Goal: Task Accomplishment & Management: Manage account settings

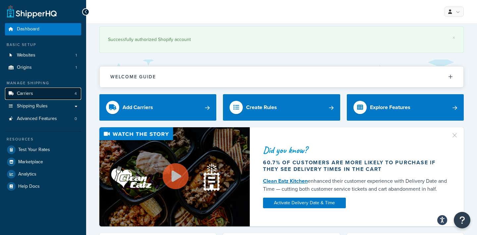
click at [32, 89] on link "Carriers 4" at bounding box center [43, 94] width 76 height 12
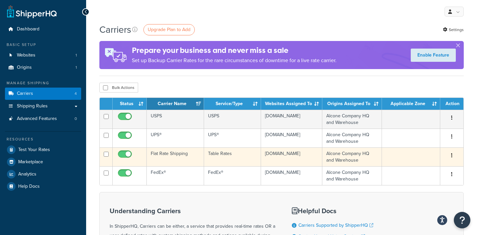
click at [165, 155] on td "Flat Rate Shipping" at bounding box center [175, 157] width 57 height 19
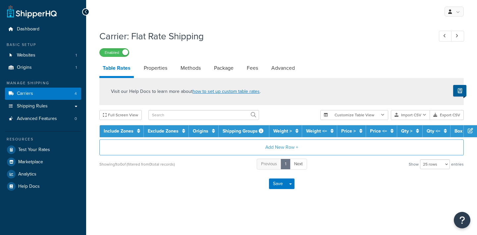
select select "25"
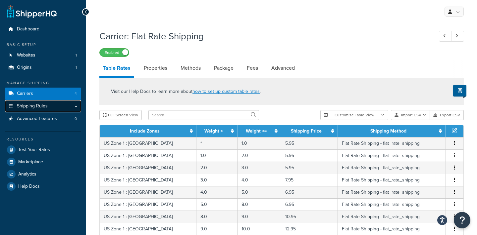
click at [46, 106] on span "Shipping Rules" at bounding box center [32, 107] width 31 height 6
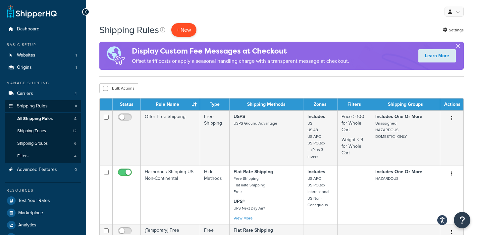
click at [191, 30] on p "+ New" at bounding box center [183, 30] width 25 height 14
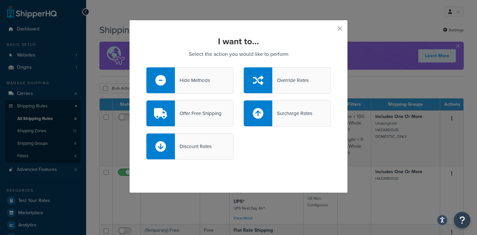
click at [202, 82] on div "Hide Methods" at bounding box center [192, 80] width 35 height 9
click at [0, 0] on input "Hide Methods" at bounding box center [0, 0] width 0 height 0
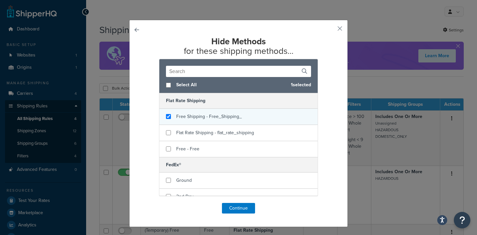
click at [206, 118] on span "Free Shipping - Free_Shipping_" at bounding box center [209, 116] width 66 height 7
checkbox input "false"
click at [206, 118] on span "Free Shipping - Free_Shipping_" at bounding box center [209, 116] width 66 height 7
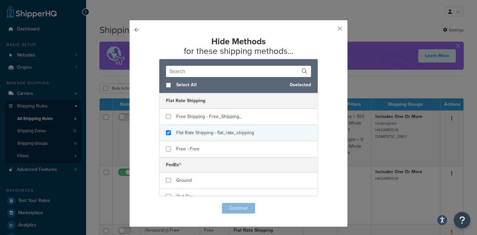
checkbox input "true"
click at [205, 135] on span "Flat Rate Shipping - flat_rate_shipping" at bounding box center [215, 132] width 78 height 7
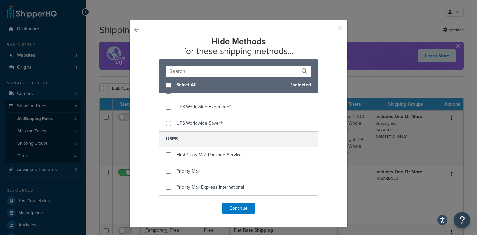
scroll to position [299, 0]
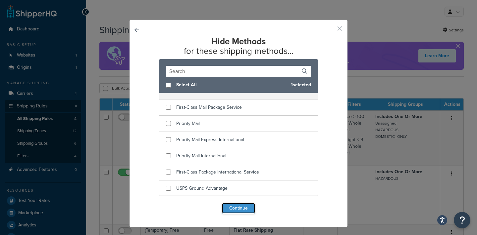
click at [240, 209] on button "Continue" at bounding box center [238, 208] width 33 height 11
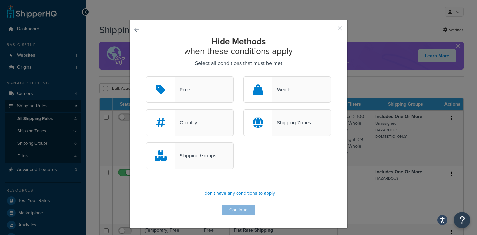
click at [207, 155] on div "Shipping Groups" at bounding box center [195, 155] width 41 height 9
click at [0, 0] on input "Shipping Groups" at bounding box center [0, 0] width 0 height 0
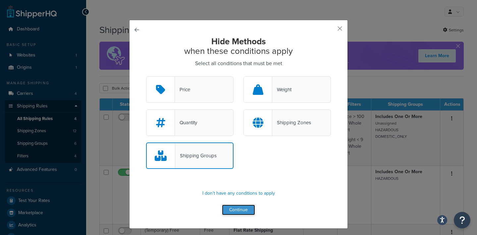
click at [239, 211] on button "Continue" at bounding box center [238, 210] width 33 height 11
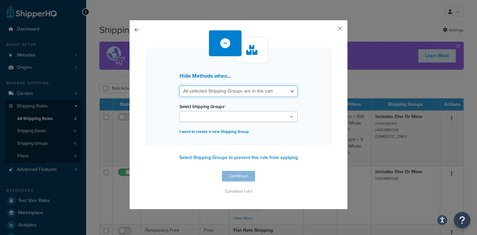
click at [257, 90] on select "All selected Shipping Groups are in the cart Any selected Shipping Groups are i…" at bounding box center [238, 91] width 118 height 11
select select "any"
click at [179, 86] on select "All selected Shipping Groups are in the cart Any selected Shipping Groups are i…" at bounding box center [238, 91] width 118 height 11
click at [286, 74] on h3 "Hide Methods when..." at bounding box center [238, 76] width 118 height 6
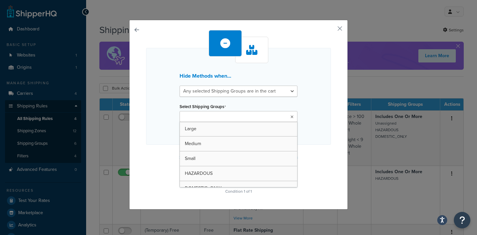
click at [286, 119] on ul at bounding box center [238, 116] width 118 height 11
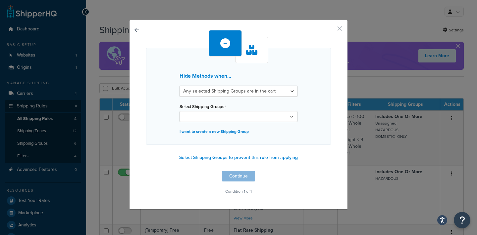
click at [291, 74] on h3 "Hide Methods when..." at bounding box center [238, 76] width 118 height 6
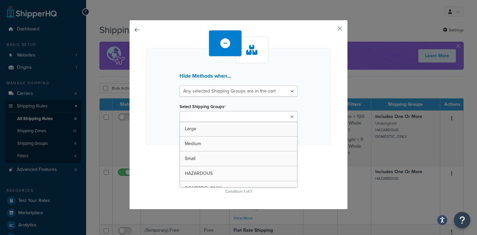
click at [274, 119] on ul at bounding box center [238, 116] width 118 height 11
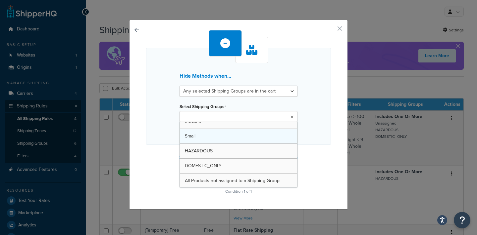
scroll to position [24, 0]
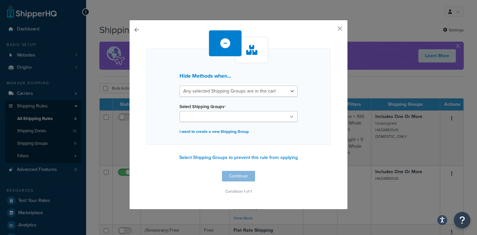
click at [284, 63] on div "Hide Methods when... All selected Shipping Groups are in the cart Any selected …" at bounding box center [238, 96] width 185 height 97
click at [331, 30] on button "button" at bounding box center [330, 31] width 2 height 2
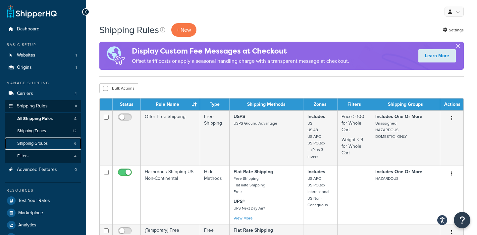
click at [39, 145] on span "Shipping Groups" at bounding box center [32, 144] width 30 height 6
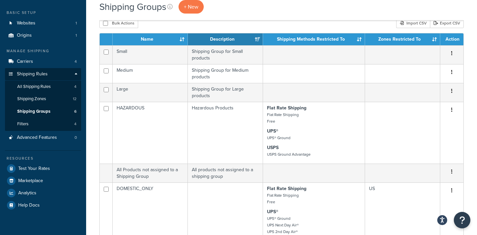
scroll to position [36, 0]
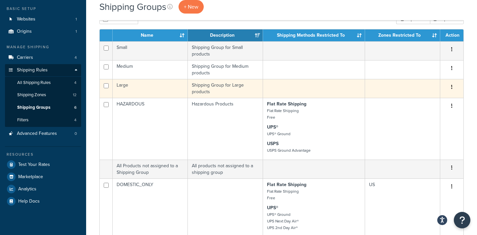
click at [224, 88] on td "Shipping Group for Large products" at bounding box center [225, 88] width 75 height 19
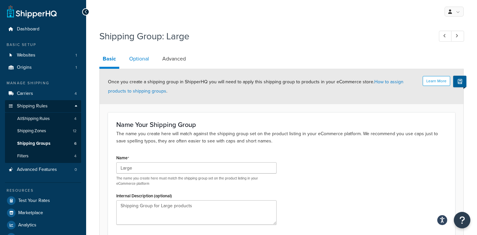
click at [141, 60] on link "Optional" at bounding box center [139, 59] width 26 height 16
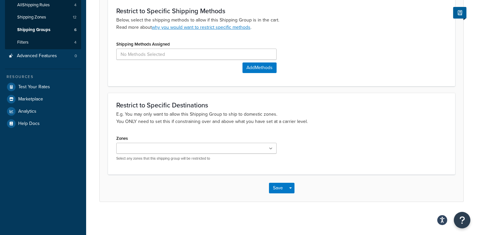
scroll to position [16, 0]
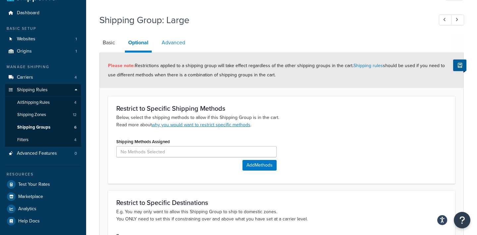
click at [179, 40] on link "Advanced" at bounding box center [173, 43] width 30 height 16
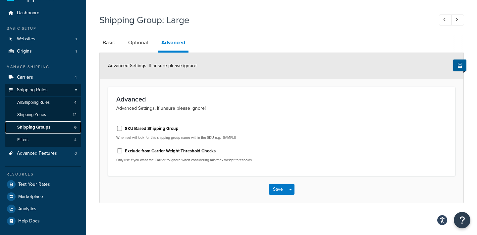
click at [36, 126] on span "Shipping Groups" at bounding box center [33, 128] width 33 height 6
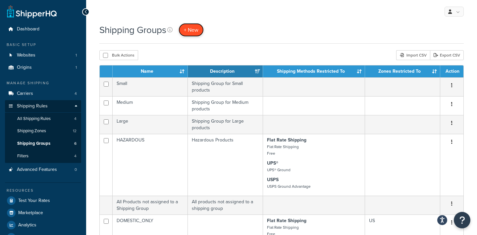
click at [194, 30] on span "+ New" at bounding box center [191, 30] width 15 height 8
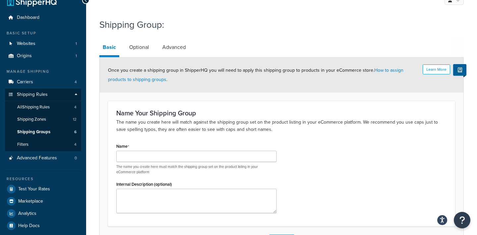
scroll to position [29, 0]
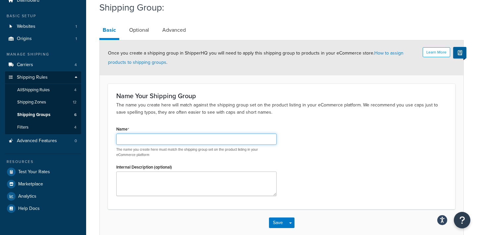
click at [182, 140] on input "Name" at bounding box center [196, 139] width 160 height 11
click at [305, 149] on div "Name Excluded from flat rate The name you create here must match the shipping g…" at bounding box center [281, 163] width 340 height 77
click at [200, 142] on input "Excluded from flat rate" at bounding box center [196, 139] width 160 height 11
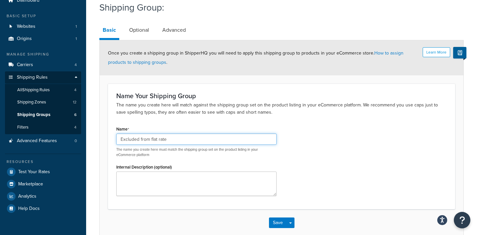
paste input "Not eligible for"
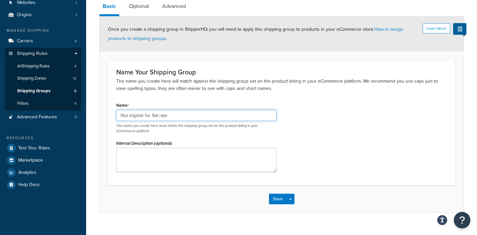
scroll to position [55, 0]
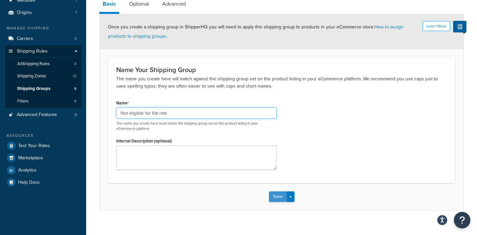
type input "Not eligible for flat rate"
click at [278, 196] on button "Save" at bounding box center [278, 197] width 18 height 11
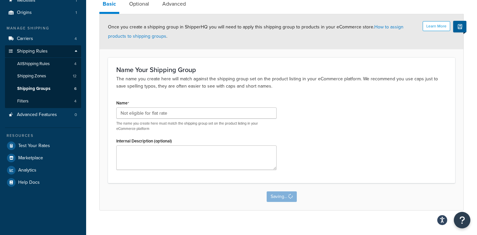
scroll to position [0, 0]
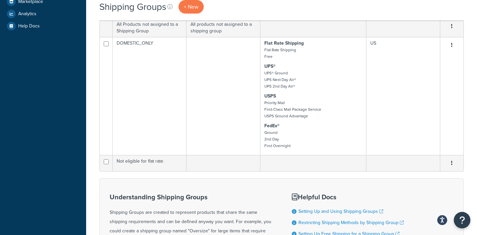
scroll to position [213, 0]
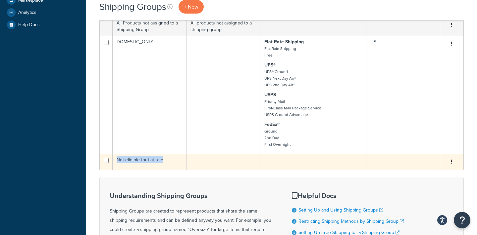
drag, startPoint x: 169, startPoint y: 162, endPoint x: 116, endPoint y: 164, distance: 52.7
click at [116, 164] on td "Not eligible for flat rate" at bounding box center [150, 162] width 74 height 16
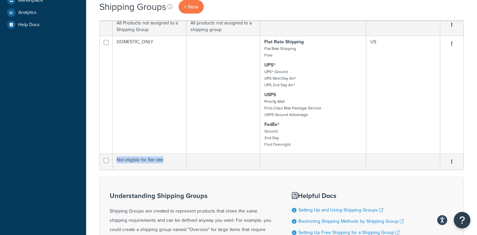
copy td "Not eligible for flat rate"
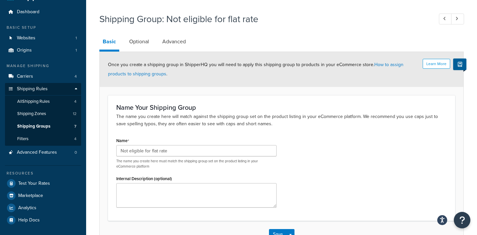
scroll to position [64, 0]
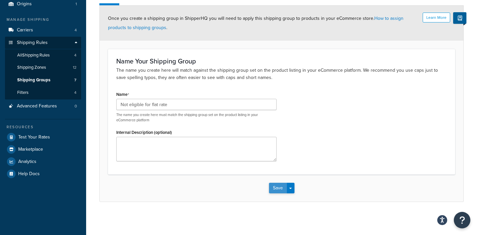
click at [276, 188] on button "Save" at bounding box center [278, 188] width 18 height 11
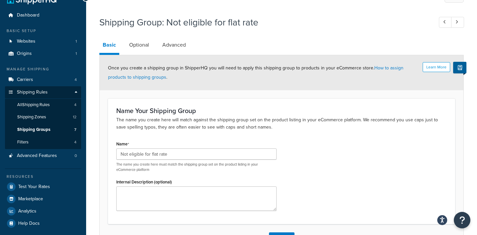
scroll to position [36, 0]
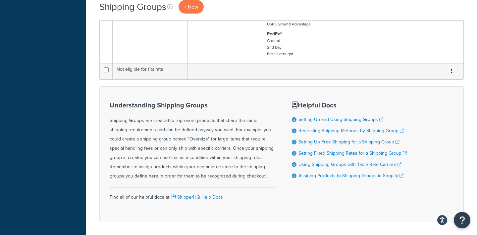
scroll to position [265, 0]
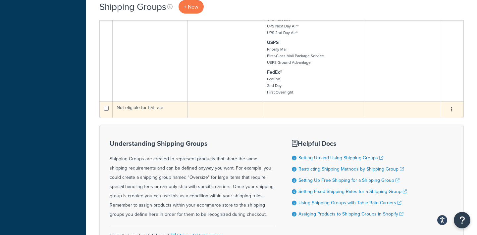
click at [286, 115] on td at bounding box center [314, 110] width 102 height 16
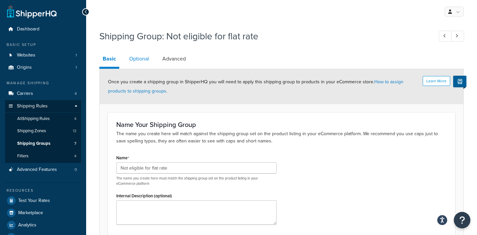
click at [142, 58] on link "Optional" at bounding box center [139, 59] width 26 height 16
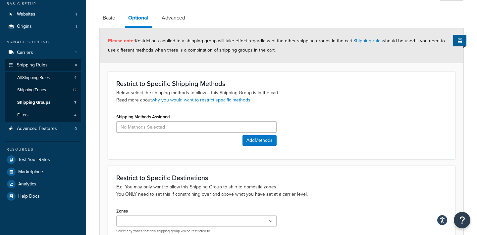
scroll to position [49, 0]
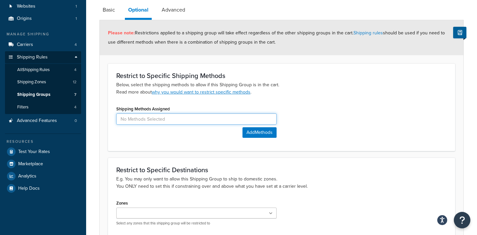
click at [175, 122] on input at bounding box center [196, 119] width 160 height 11
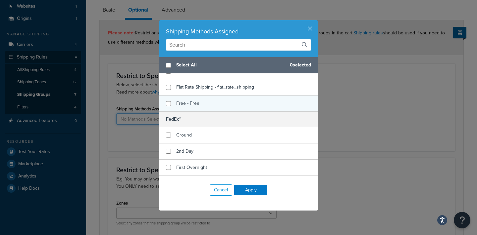
scroll to position [50, 0]
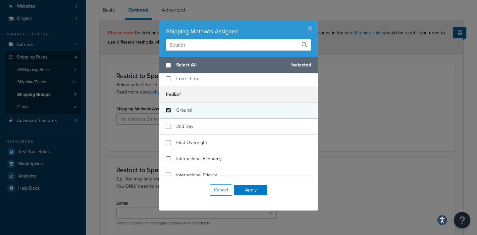
click at [169, 109] on input "checkbox" at bounding box center [168, 110] width 5 height 5
checkbox input "true"
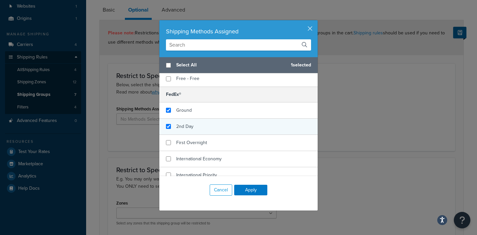
checkbox input "true"
click at [172, 129] on div "2nd Day" at bounding box center [238, 127] width 158 height 16
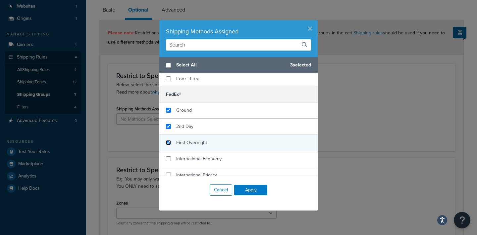
click at [170, 142] on input "checkbox" at bounding box center [168, 142] width 5 height 5
checkbox input "true"
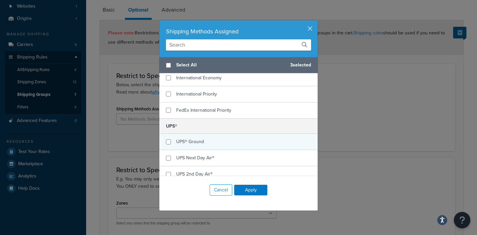
scroll to position [130, 0]
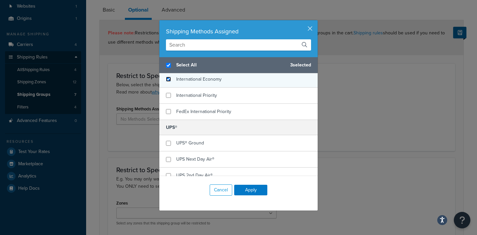
checkbox input "true"
click at [169, 81] on input "checkbox" at bounding box center [168, 79] width 5 height 5
checkbox input "true"
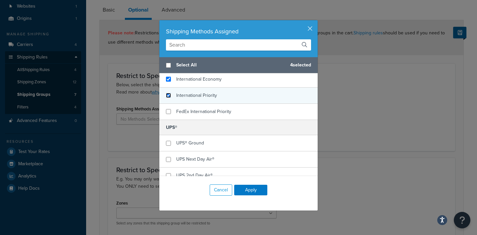
checkbox input "false"
click at [169, 94] on input "checkbox" at bounding box center [168, 95] width 5 height 5
checkbox input "true"
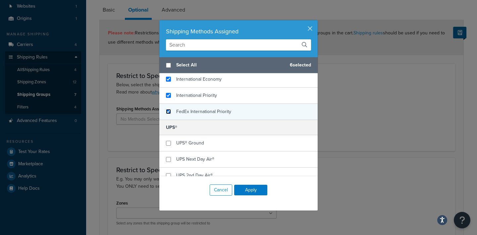
click at [169, 111] on input "checkbox" at bounding box center [168, 111] width 5 height 5
checkbox input "true"
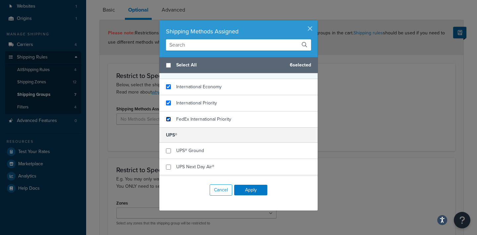
scroll to position [157, 0]
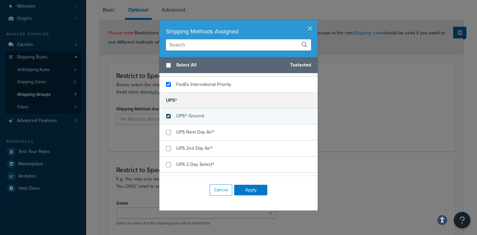
click at [168, 117] on input "checkbox" at bounding box center [168, 116] width 5 height 5
checkbox input "true"
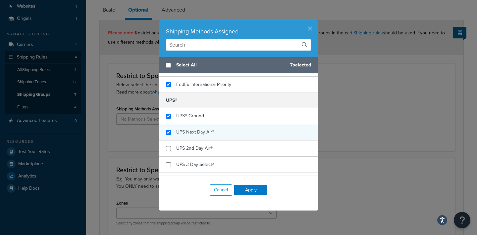
checkbox input "true"
click at [168, 135] on div "UPS Next Day Air®" at bounding box center [238, 133] width 158 height 16
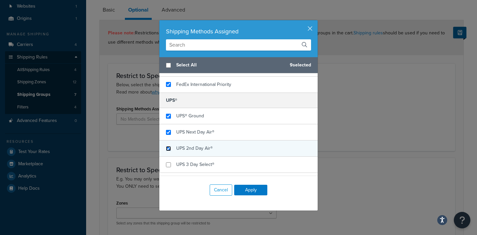
click at [168, 151] on input "checkbox" at bounding box center [168, 148] width 5 height 5
checkbox input "true"
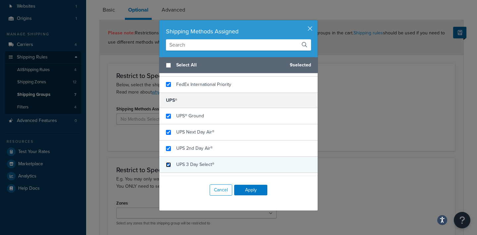
click at [168, 166] on input "checkbox" at bounding box center [168, 165] width 5 height 5
checkbox input "true"
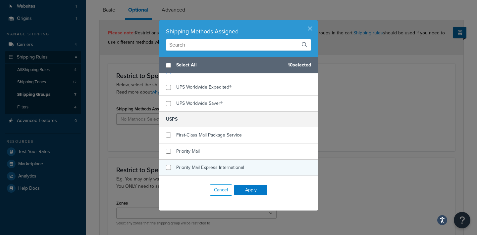
scroll to position [260, 0]
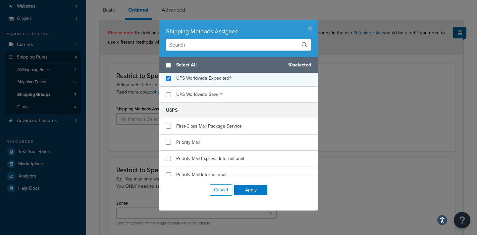
checkbox input "true"
click at [166, 76] on div "UPS Worldwide Expedited®" at bounding box center [238, 79] width 158 height 16
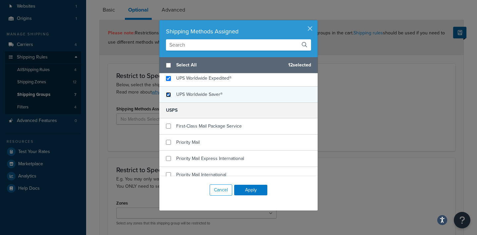
click at [168, 95] on input "checkbox" at bounding box center [168, 94] width 5 height 5
checkbox input "true"
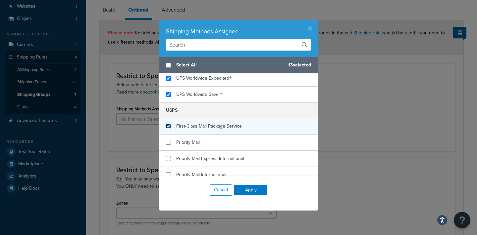
click at [170, 125] on input "checkbox" at bounding box center [168, 126] width 5 height 5
checkbox input "true"
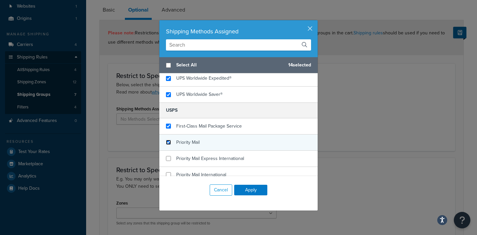
click at [170, 140] on input "checkbox" at bounding box center [168, 142] width 5 height 5
checkbox input "true"
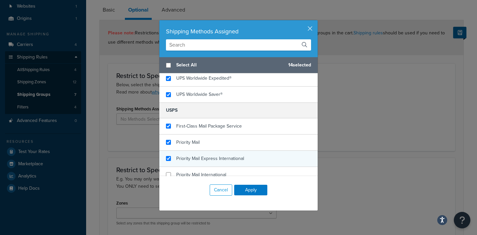
checkbox input "true"
click at [170, 161] on div "Priority Mail Express International" at bounding box center [238, 159] width 158 height 16
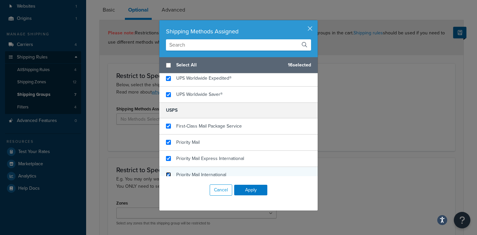
click at [170, 175] on input "checkbox" at bounding box center [168, 175] width 5 height 5
checkbox input "true"
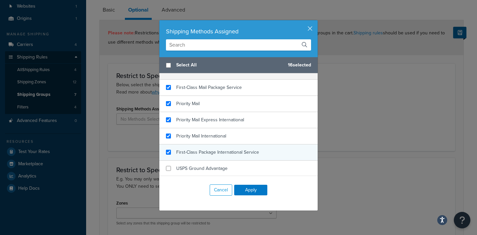
checkbox input "true"
click at [167, 157] on div "First-Class Package International Service" at bounding box center [238, 153] width 158 height 16
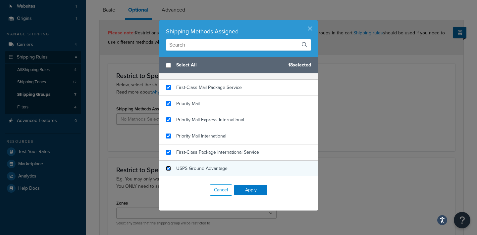
click at [169, 169] on input "checkbox" at bounding box center [168, 168] width 5 height 5
checkbox input "true"
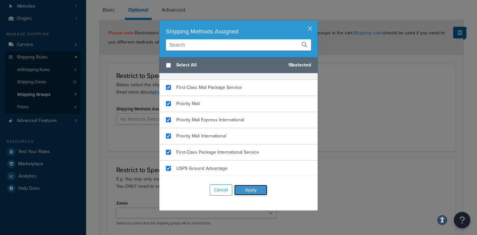
click at [254, 193] on button "Apply" at bounding box center [250, 190] width 33 height 11
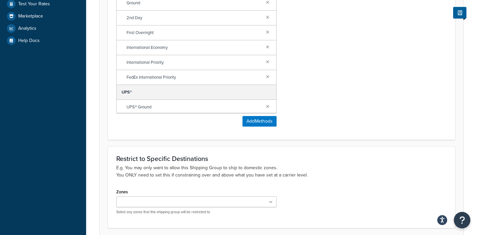
scroll to position [251, 0]
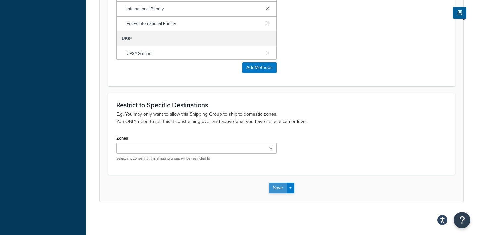
click at [279, 187] on button "Save" at bounding box center [278, 188] width 18 height 11
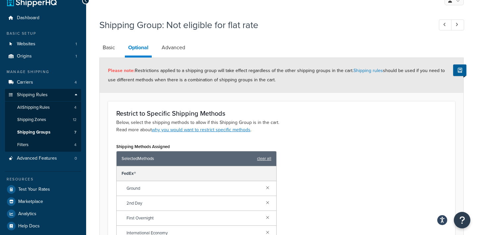
scroll to position [46, 0]
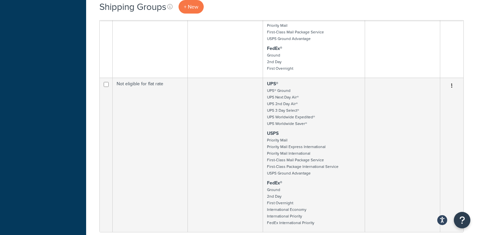
scroll to position [291, 0]
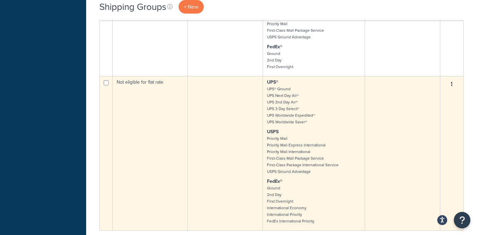
click at [452, 83] on icon "button" at bounding box center [451, 84] width 1 height 5
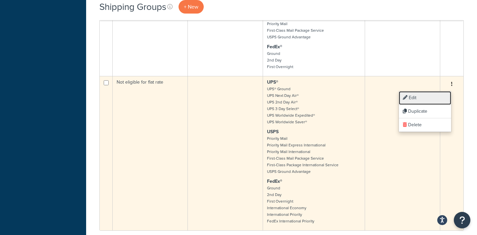
click at [430, 98] on link "Edit" at bounding box center [425, 98] width 52 height 14
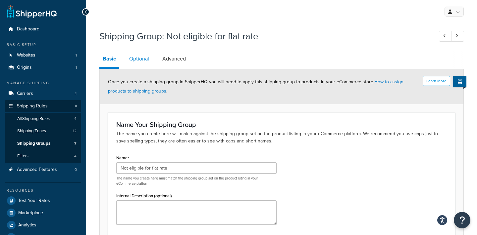
click at [139, 60] on link "Optional" at bounding box center [139, 59] width 26 height 16
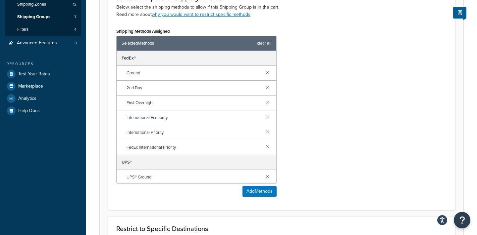
scroll to position [4, 0]
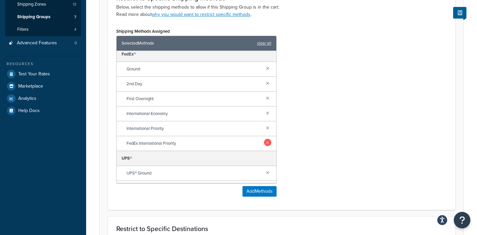
click at [266, 144] on link at bounding box center [267, 142] width 7 height 7
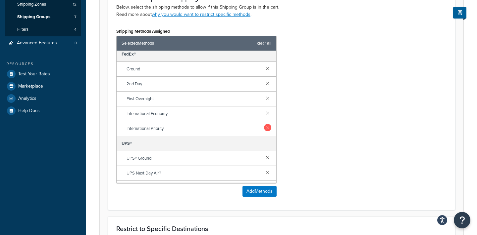
click at [267, 129] on link at bounding box center [267, 127] width 7 height 7
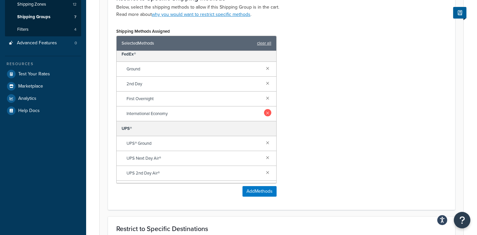
click at [266, 114] on link at bounding box center [267, 112] width 7 height 7
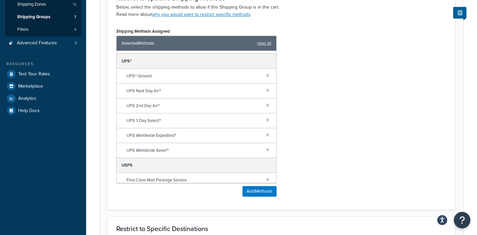
scroll to position [58, 0]
click at [266, 133] on link at bounding box center [267, 133] width 7 height 7
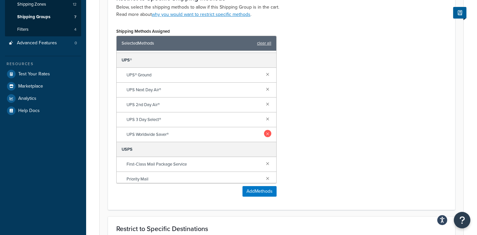
click at [268, 132] on link at bounding box center [267, 133] width 7 height 7
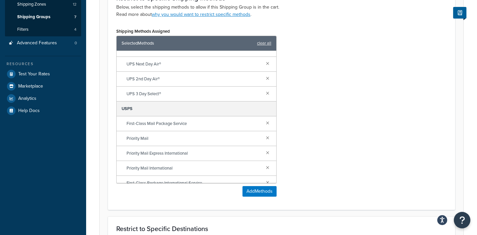
scroll to position [88, 0]
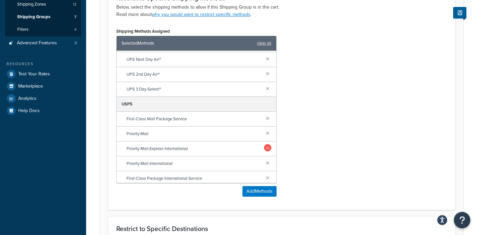
click at [268, 149] on link at bounding box center [267, 147] width 7 height 7
click at [267, 148] on link at bounding box center [267, 147] width 7 height 7
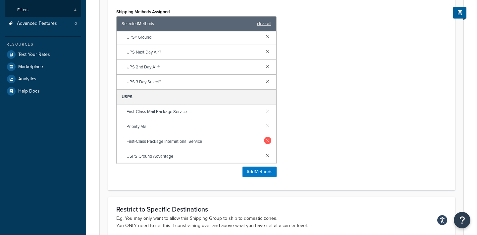
scroll to position [149, 0]
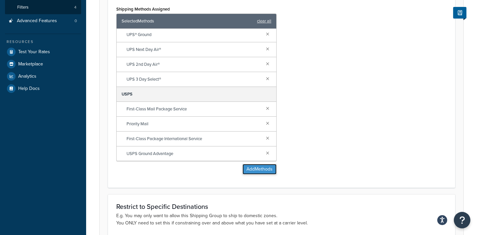
click at [262, 174] on button "Add Methods" at bounding box center [259, 169] width 34 height 11
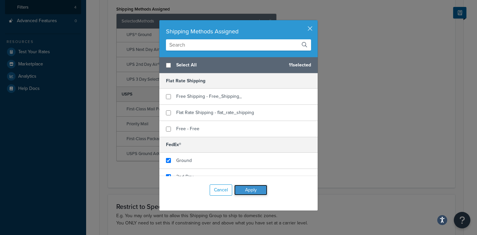
click at [258, 190] on button "Apply" at bounding box center [250, 190] width 33 height 11
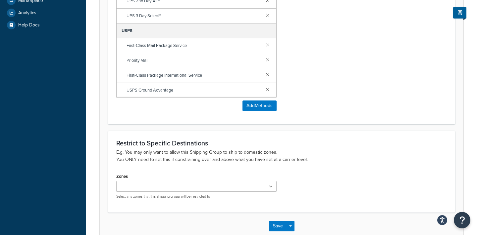
scroll to position [251, 0]
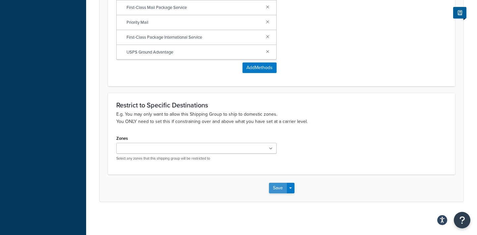
click at [275, 188] on button "Save" at bounding box center [278, 188] width 18 height 11
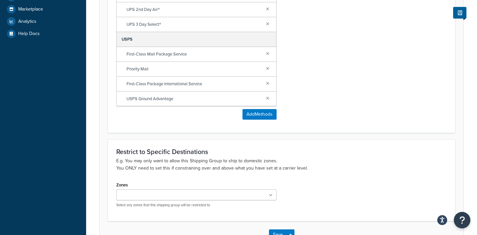
scroll to position [213, 0]
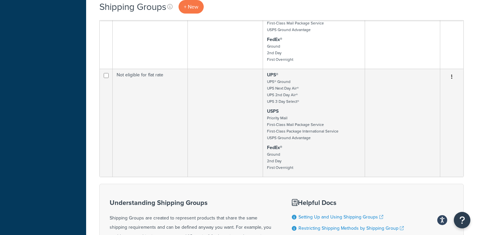
scroll to position [99, 0]
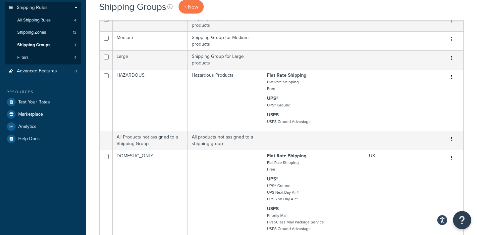
click at [464, 221] on icon "Open Resource Center" at bounding box center [462, 220] width 6 height 9
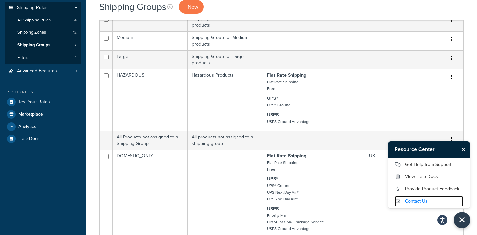
click at [425, 200] on link "Contact Us" at bounding box center [428, 201] width 69 height 11
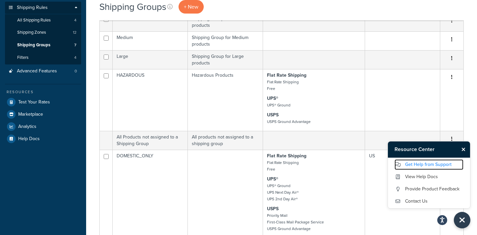
click at [423, 162] on link "Get Help from Support" at bounding box center [428, 165] width 69 height 11
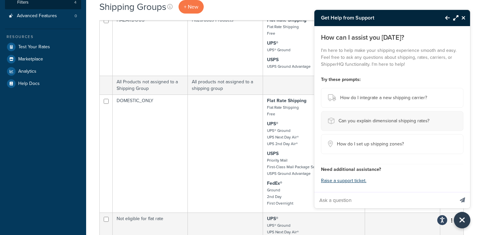
scroll to position [180, 0]
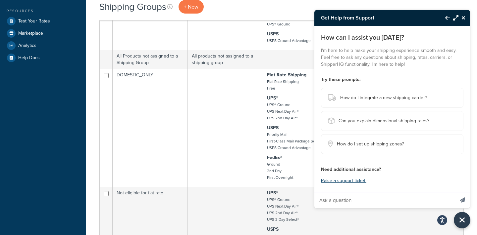
click at [359, 200] on input "Ask a question" at bounding box center [384, 201] width 140 height 16
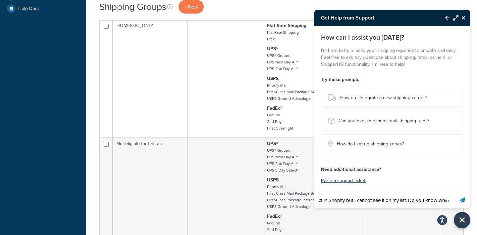
scroll to position [0, 117]
type input "Hi! I'm trying to assign the shipping group to a product in Shopify but I canno…"
click at [455, 192] on button "Send message" at bounding box center [462, 200] width 15 height 16
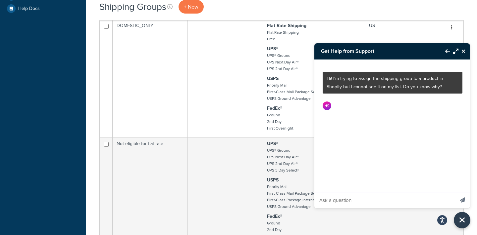
scroll to position [0, 0]
click at [92, 74] on div "Shipping Groups + New × Not eligible for flat rate was saved successfully. See …" at bounding box center [281, 103] width 391 height 618
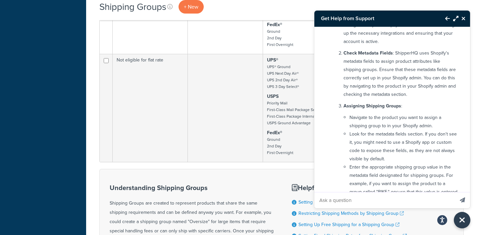
scroll to position [296, 0]
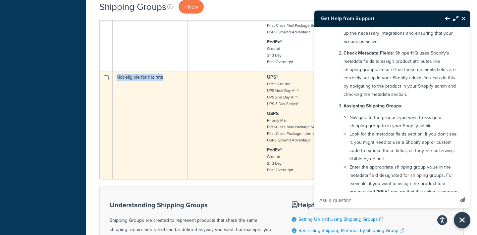
drag, startPoint x: 169, startPoint y: 78, endPoint x: 117, endPoint y: 79, distance: 51.3
click at [117, 79] on td "Not eligible for flat rate" at bounding box center [150, 125] width 75 height 108
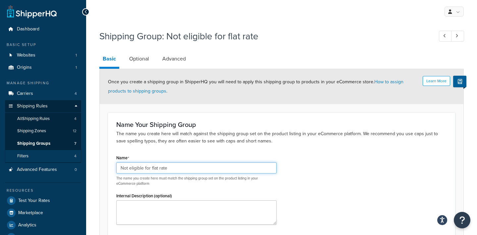
drag, startPoint x: 181, startPoint y: 168, endPoint x: 61, endPoint y: 155, distance: 120.6
click at [61, 155] on div "Dashboard Basic Setup Websites 1 Origins 1 Manage Shipping Carriers 4 Shipping …" at bounding box center [238, 149] width 477 height 299
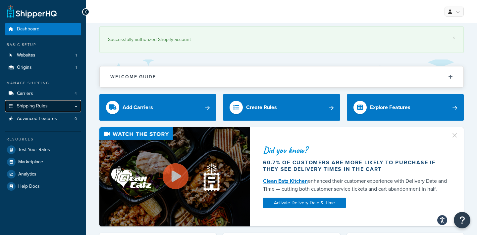
click at [49, 106] on link "Shipping Rules" at bounding box center [43, 106] width 76 height 12
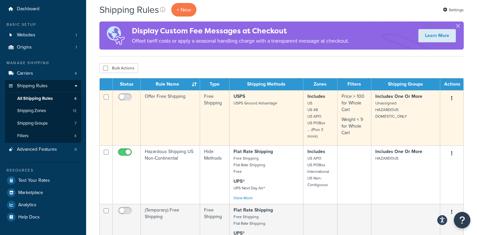
scroll to position [39, 0]
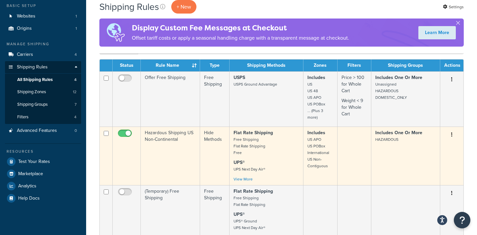
click at [176, 137] on td "Hazardous Shipping US Non-Continental" at bounding box center [170, 156] width 59 height 59
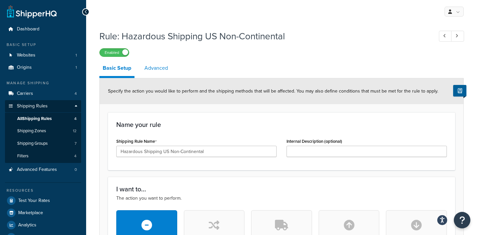
click at [160, 70] on link "Advanced" at bounding box center [156, 68] width 30 height 16
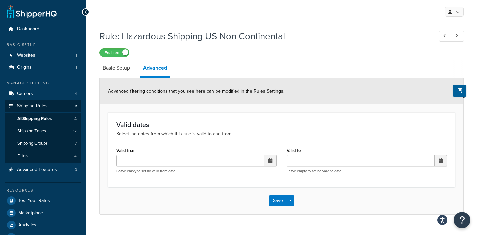
scroll to position [17, 0]
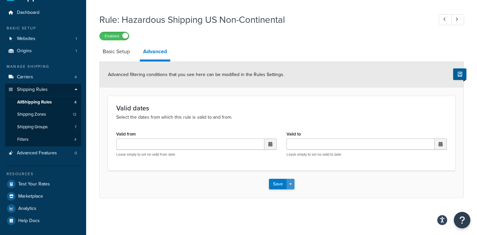
click at [289, 187] on button "Save Dropdown" at bounding box center [290, 184] width 8 height 11
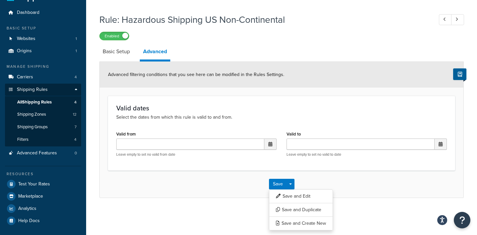
click at [340, 43] on div "Rule: Hazardous Shipping US Non-Continental Enabled Basic Setup Advanced Advanc…" at bounding box center [281, 104] width 364 height 188
click at [123, 56] on link "Basic Setup" at bounding box center [116, 52] width 34 height 16
